Goal: Complete application form

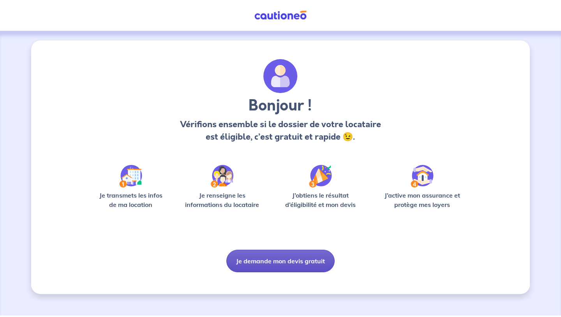
click at [288, 259] on button "Je demande mon devis gratuit" at bounding box center [280, 261] width 108 height 23
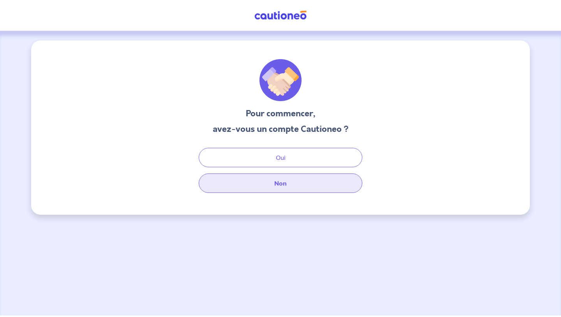
click at [292, 181] on button "Non" at bounding box center [281, 183] width 164 height 19
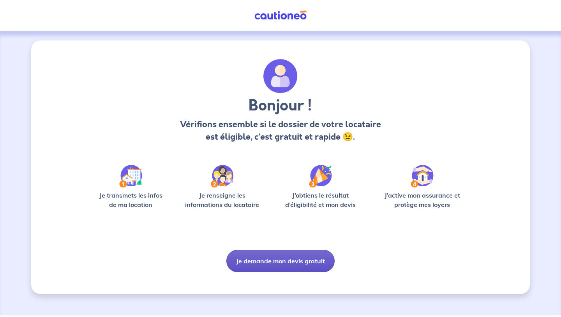
click at [283, 264] on button "Je demande mon devis gratuit" at bounding box center [280, 261] width 108 height 23
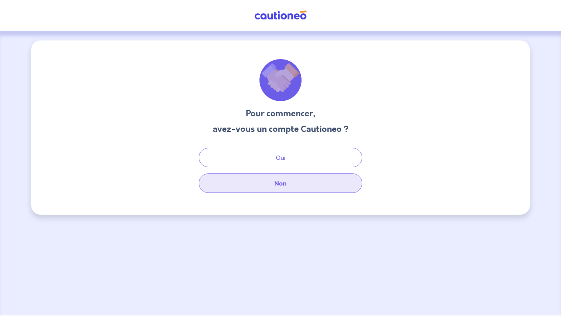
click at [299, 183] on button "Non" at bounding box center [281, 183] width 164 height 19
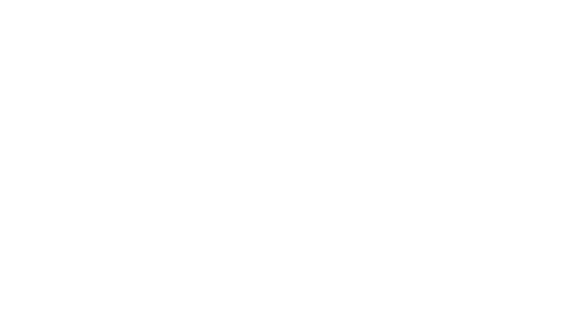
select select "FR"
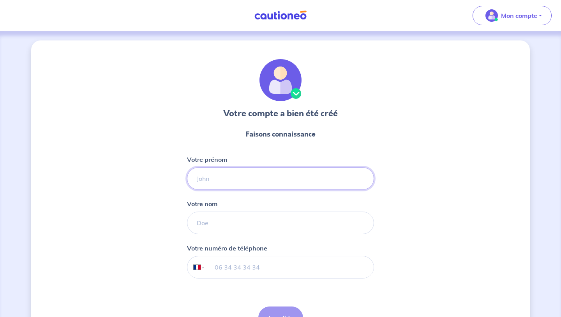
click at [284, 178] on input "Votre prénom" at bounding box center [280, 178] width 187 height 23
type input "Albane"
click at [243, 229] on input "Votre nom" at bounding box center [280, 223] width 187 height 23
type input "Weber"
click at [263, 266] on input "tel" at bounding box center [289, 268] width 168 height 22
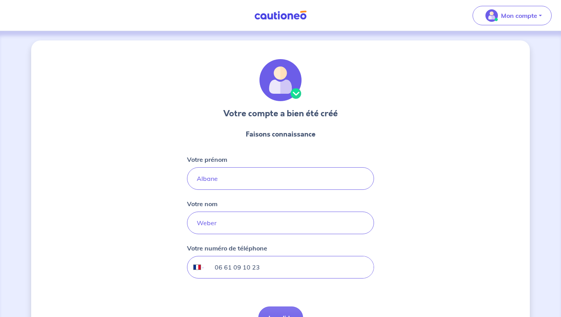
scroll to position [49, 0]
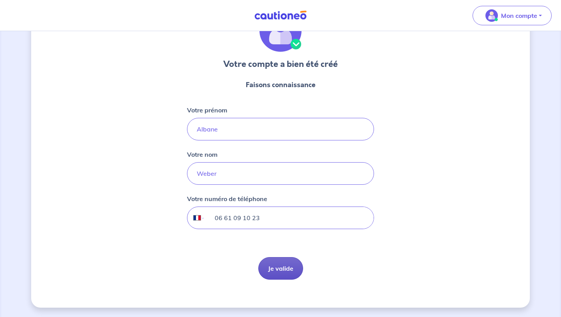
type input "06 61 09 10 23"
click at [282, 271] on button "Je valide" at bounding box center [280, 268] width 45 height 23
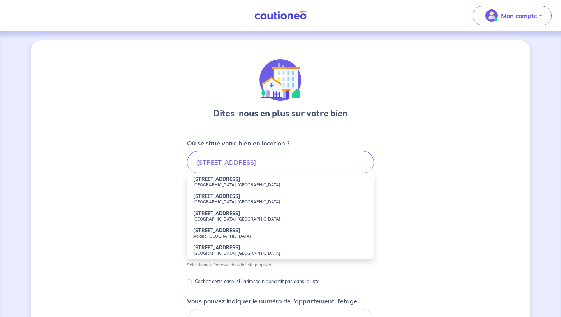
click at [224, 183] on small "[GEOGRAPHIC_DATA], [GEOGRAPHIC_DATA]" at bounding box center [280, 184] width 174 height 5
type input "[STREET_ADDRESS]"
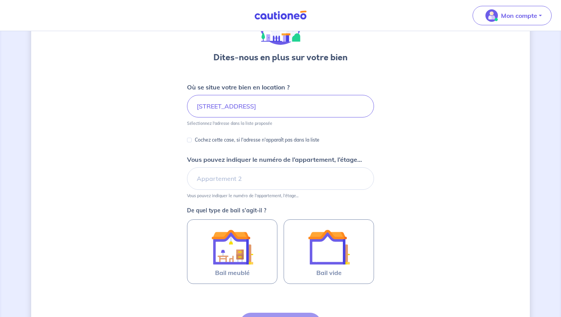
scroll to position [56, 0]
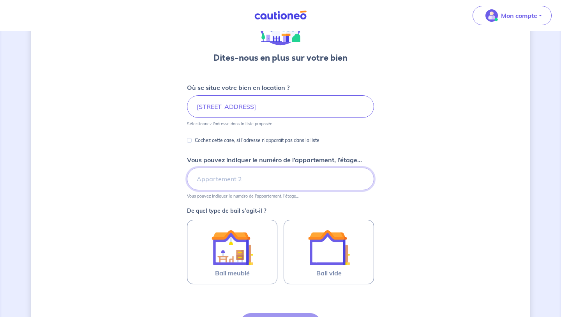
click at [295, 183] on input "Vous pouvez indiquer le numéro de l’appartement, l’étage..." at bounding box center [280, 179] width 187 height 23
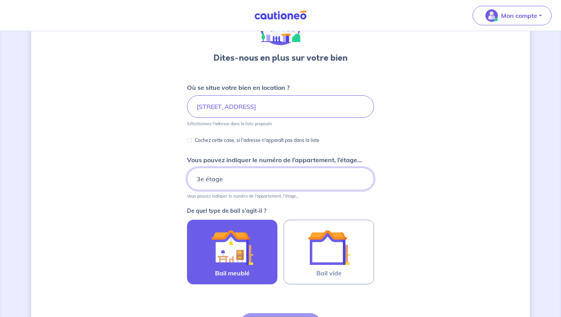
type input "3e étage"
click at [256, 264] on label "Bail meublé" at bounding box center [232, 252] width 90 height 65
click at [0, 0] on input "Bail meublé" at bounding box center [0, 0] width 0 height 0
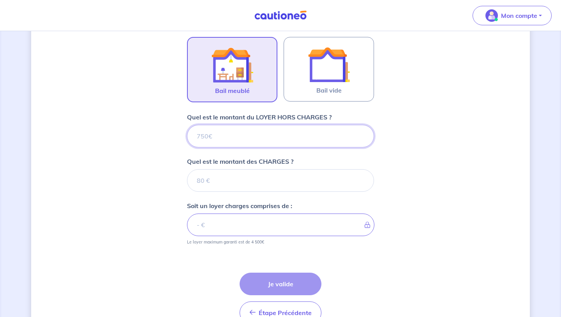
scroll to position [240, 0]
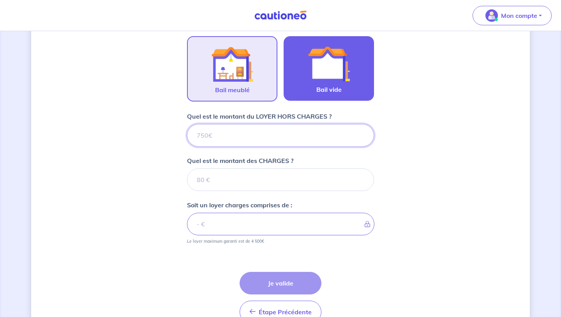
type input "1"
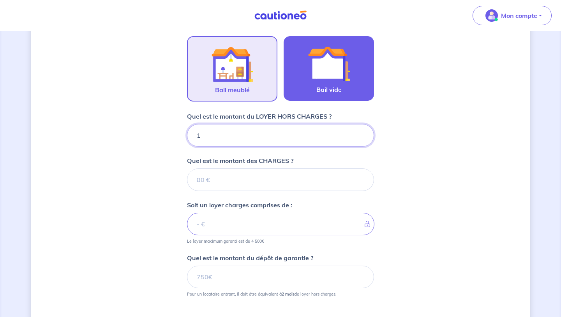
type input "17"
type input "178"
type input "1783"
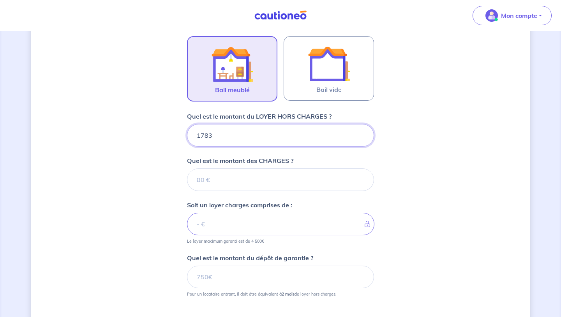
type input "1783"
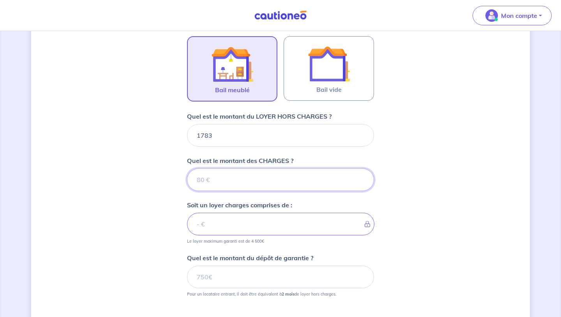
click at [288, 185] on input "Quel est le montant des CHARGES ?" at bounding box center [280, 180] width 187 height 23
type input "37"
type input "1820"
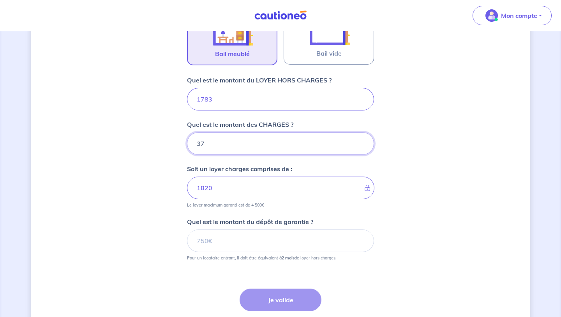
scroll to position [277, 0]
type input "37"
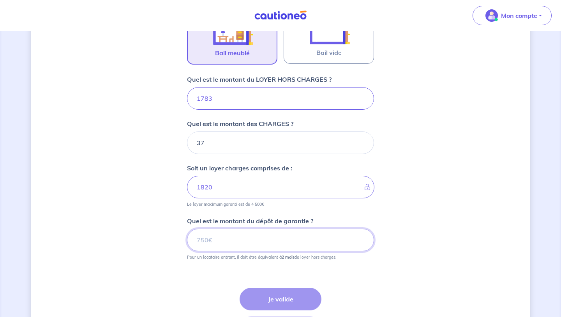
click at [261, 241] on input "Quel est le montant du dépôt de garantie ?" at bounding box center [280, 240] width 187 height 23
type input "3566"
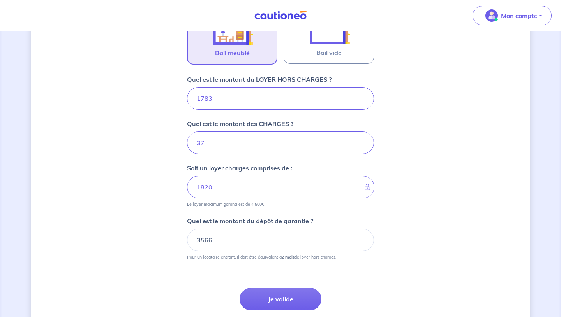
click at [282, 298] on button "Je valide" at bounding box center [281, 299] width 82 height 23
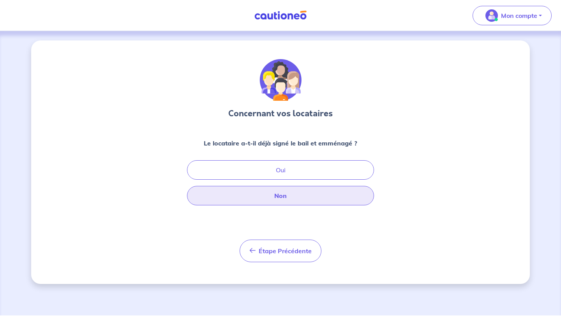
click at [326, 199] on button "Non" at bounding box center [280, 195] width 187 height 19
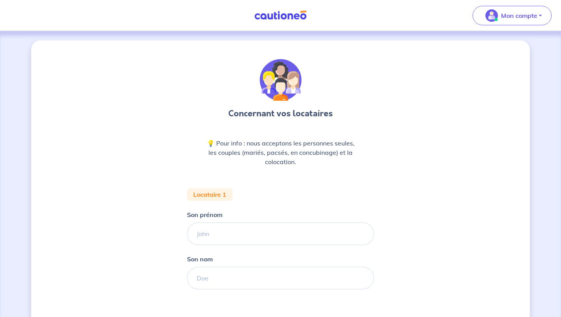
scroll to position [89, 0]
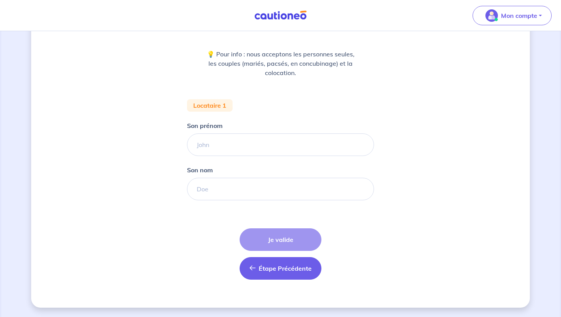
click at [279, 273] on button "Étape Précédente Précédent" at bounding box center [281, 268] width 82 height 23
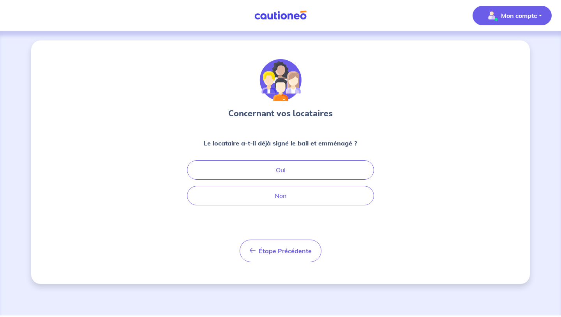
click at [541, 9] on button "Mon compte" at bounding box center [511, 15] width 79 height 19
